Goal: Book appointment/travel/reservation

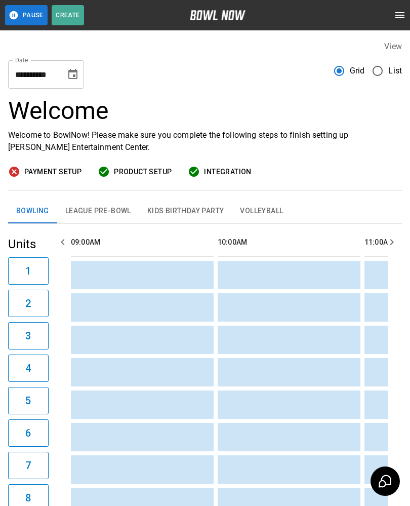
scroll to position [0, 588]
click at [102, 217] on button "League Pre-Bowl" at bounding box center [98, 211] width 82 height 24
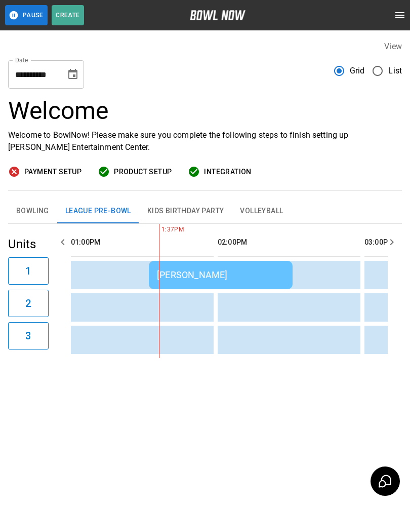
click at [237, 271] on div "[PERSON_NAME]" at bounding box center [221, 275] width 128 height 11
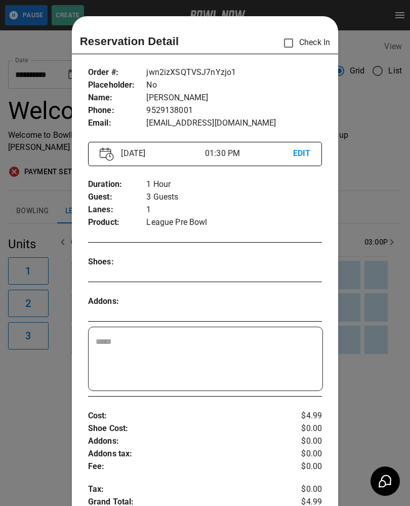
scroll to position [16, 0]
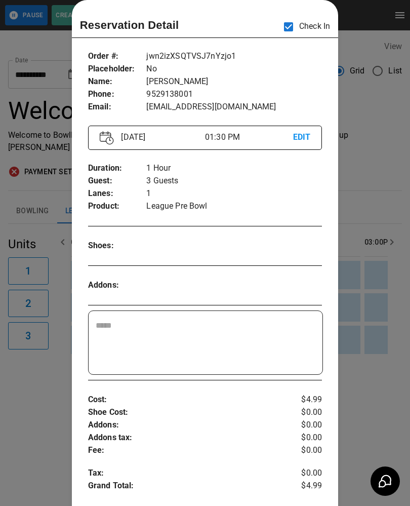
click at [368, 400] on div at bounding box center [205, 253] width 410 height 506
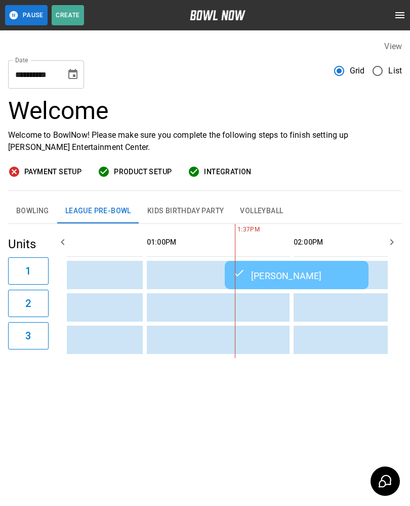
scroll to position [0, 0]
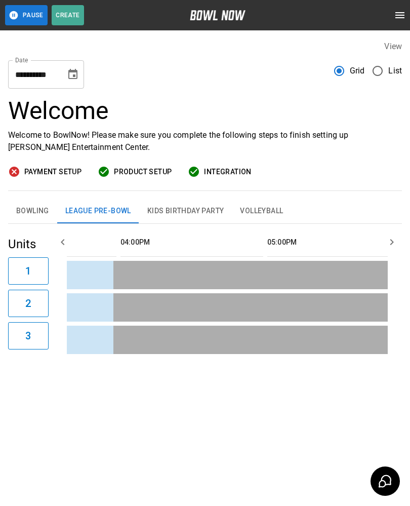
click at [30, 214] on button "Bowling" at bounding box center [32, 211] width 49 height 24
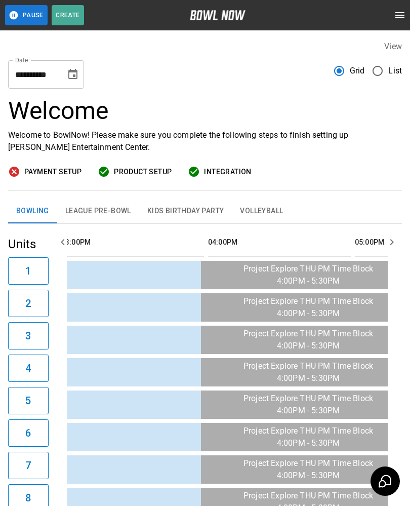
click at [96, 216] on button "League Pre-Bowl" at bounding box center [98, 211] width 82 height 24
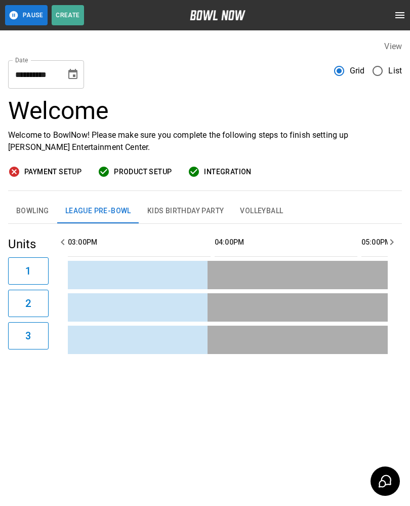
scroll to position [0, 889]
click at [39, 220] on button "Bowling" at bounding box center [32, 211] width 49 height 24
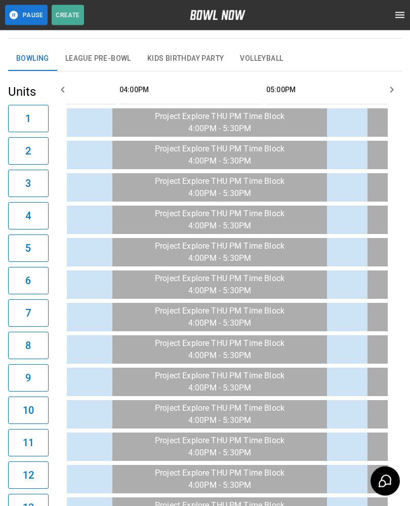
scroll to position [0, 0]
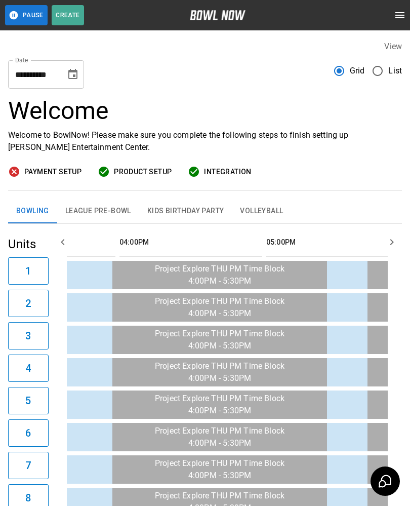
click at [72, 73] on icon "Choose date, selected date is Oct 9, 2025" at bounding box center [73, 74] width 12 height 12
click at [230, 65] on div "**********" at bounding box center [205, 70] width 394 height 36
click at [74, 70] on icon "Choose date, selected date is Oct 9, 2025" at bounding box center [72, 74] width 9 height 10
click at [311, 170] on div "Payment Setup Product Setup Integration" at bounding box center [205, 172] width 394 height 13
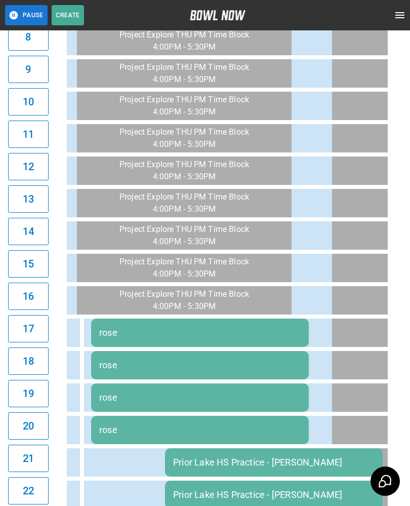
scroll to position [0, 933]
